Goal: Navigation & Orientation: Find specific page/section

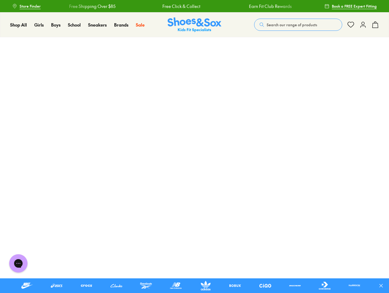
click at [383, 286] on icon at bounding box center [381, 286] width 6 height 6
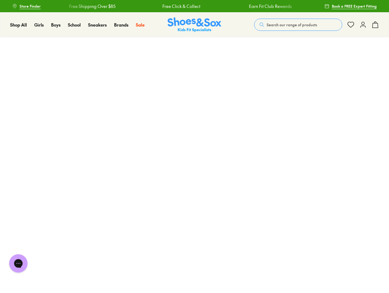
click at [298, 25] on span "Search our range of products" at bounding box center [291, 24] width 50 height 5
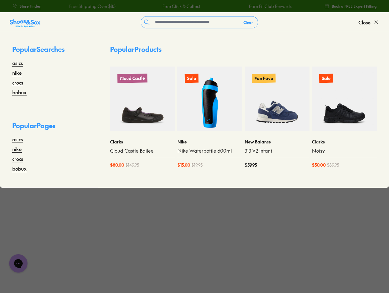
click at [248, 22] on button "Clear" at bounding box center [247, 22] width 19 height 11
click at [368, 22] on span "Close" at bounding box center [364, 22] width 12 height 7
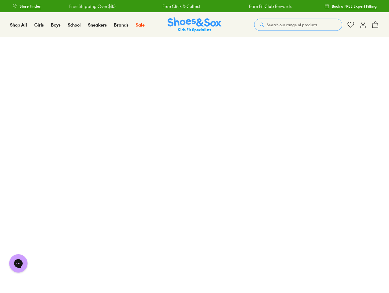
click at [375, 25] on icon at bounding box center [374, 24] width 7 height 7
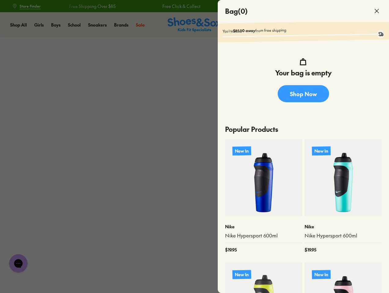
click at [18, 264] on div at bounding box center [194, 146] width 389 height 293
